Goal: Transaction & Acquisition: Purchase product/service

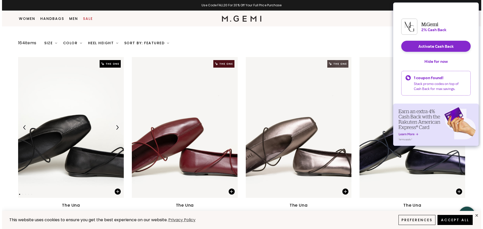
scroll to position [40, 0]
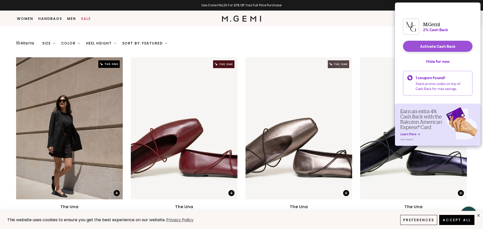
click at [436, 49] on button "Activate Cash Back" at bounding box center [437, 46] width 69 height 11
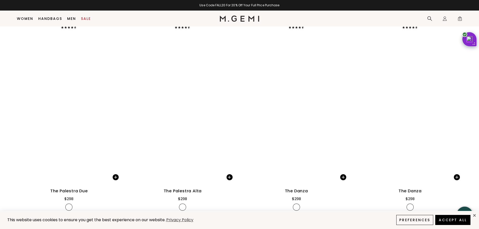
scroll to position [1751, 0]
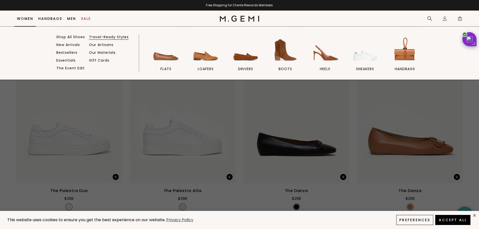
click at [108, 37] on link "Travel-Ready Styles" at bounding box center [109, 37] width 40 height 5
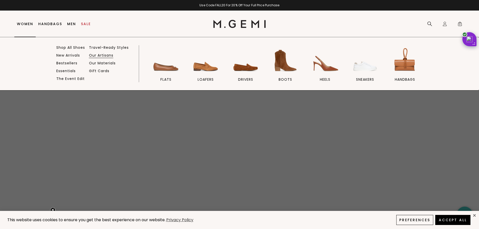
click at [104, 56] on link "Our Artisans" at bounding box center [101, 55] width 24 height 5
click at [67, 79] on link "The Event Edit" at bounding box center [70, 78] width 28 height 5
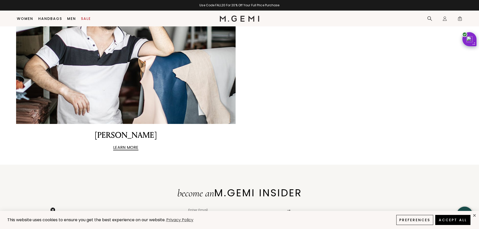
scroll to position [1172, 0]
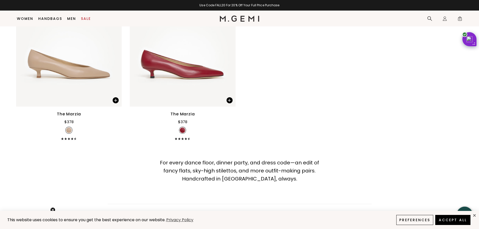
scroll to position [2103, 0]
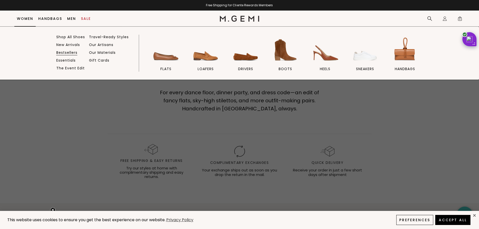
click at [70, 52] on link "Bestsellers" at bounding box center [66, 52] width 21 height 5
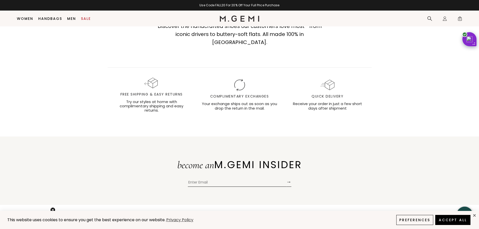
scroll to position [3680, 0]
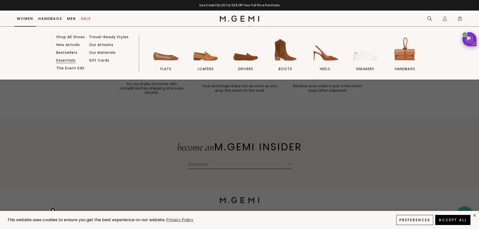
click at [67, 60] on link "Essentials" at bounding box center [65, 60] width 19 height 5
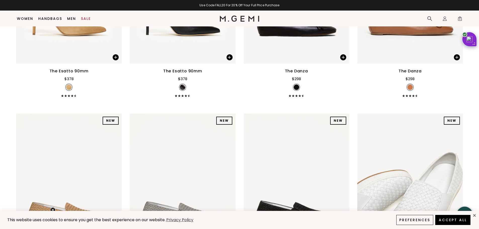
scroll to position [3152, 0]
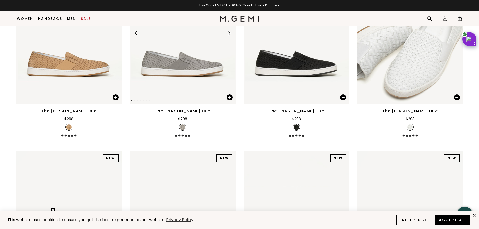
click at [229, 35] on img at bounding box center [229, 33] width 5 height 5
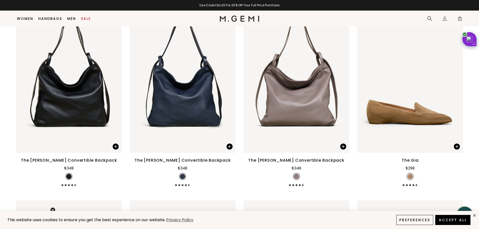
scroll to position [1793, 0]
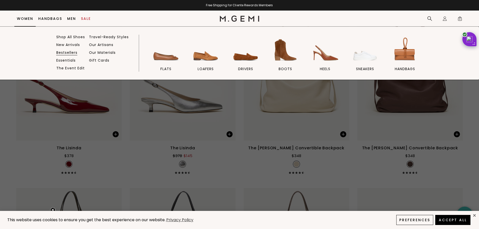
click at [66, 52] on link "Bestsellers" at bounding box center [66, 52] width 21 height 5
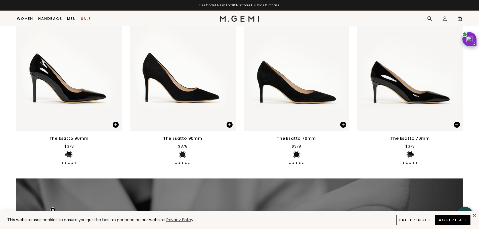
scroll to position [1876, 0]
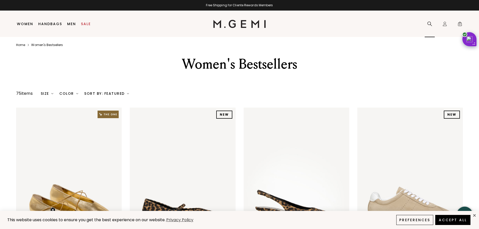
click at [430, 24] on icon at bounding box center [430, 24] width 5 height 5
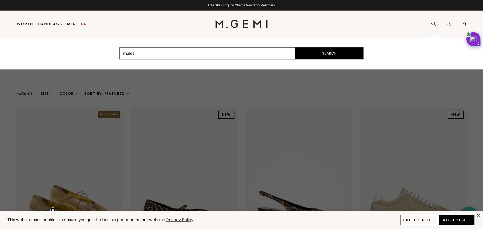
type input "mules"
click at [296, 47] on button "Search" at bounding box center [330, 53] width 68 height 12
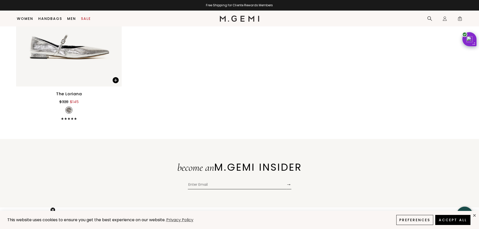
scroll to position [1071, 0]
